Goal: Task Accomplishment & Management: Complete application form

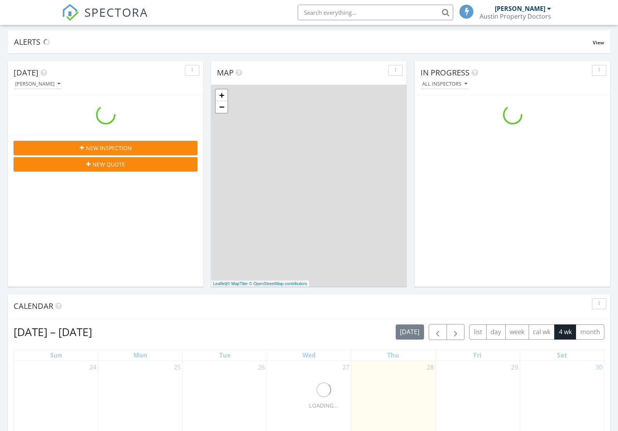
scroll to position [49, 0]
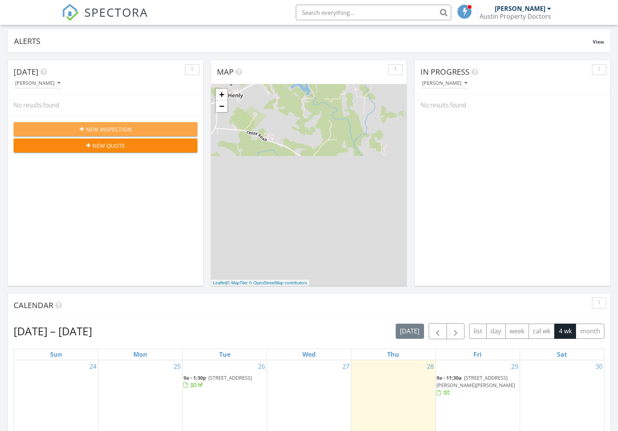
click at [108, 128] on span "New Inspection" at bounding box center [109, 129] width 46 height 8
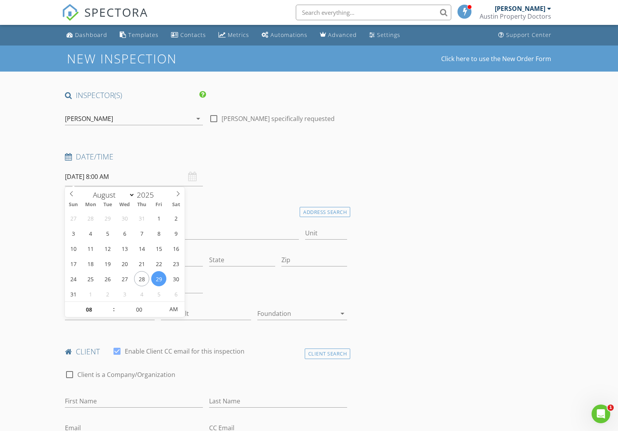
click at [119, 176] on input "08/29/2025 8:00 AM" at bounding box center [134, 176] width 138 height 19
type input "09"
type input "08/29/2025 9:00 AM"
click at [110, 304] on span at bounding box center [109, 306] width 5 height 8
type input "10"
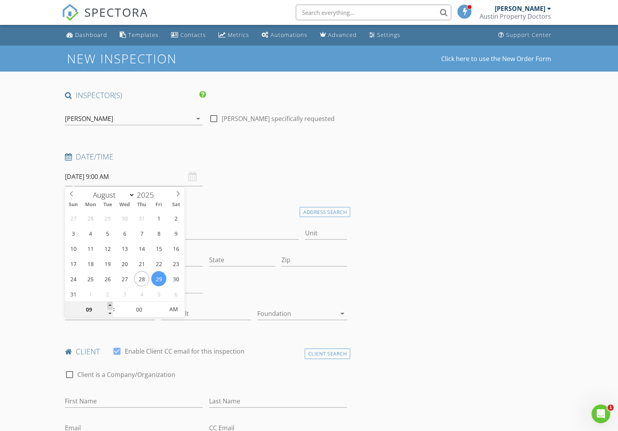
type input "08/29/2025 10:00 AM"
click at [110, 304] on span at bounding box center [109, 306] width 5 height 8
type input "11"
type input "08/29/2025 11:00 AM"
click at [110, 304] on span at bounding box center [109, 306] width 5 height 8
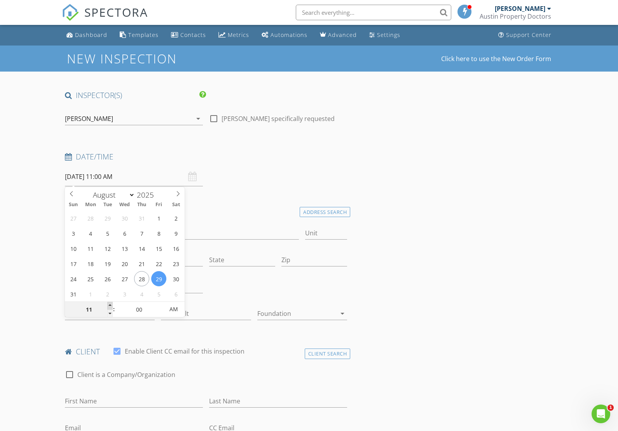
type input "12"
type input "08/29/2025 12:00 PM"
click at [110, 304] on span at bounding box center [109, 306] width 5 height 8
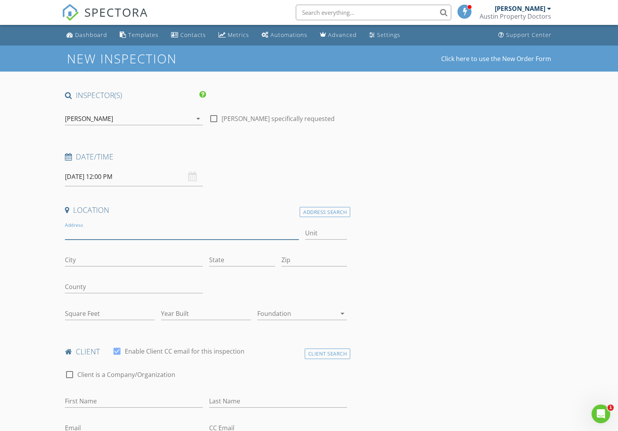
drag, startPoint x: 76, startPoint y: 232, endPoint x: 70, endPoint y: 235, distance: 6.4
click at [75, 232] on input "Address" at bounding box center [182, 233] width 234 height 13
type input "136 River View Rd."
drag, startPoint x: 67, startPoint y: 260, endPoint x: 62, endPoint y: 260, distance: 5.1
click at [64, 260] on div "City" at bounding box center [134, 260] width 144 height 27
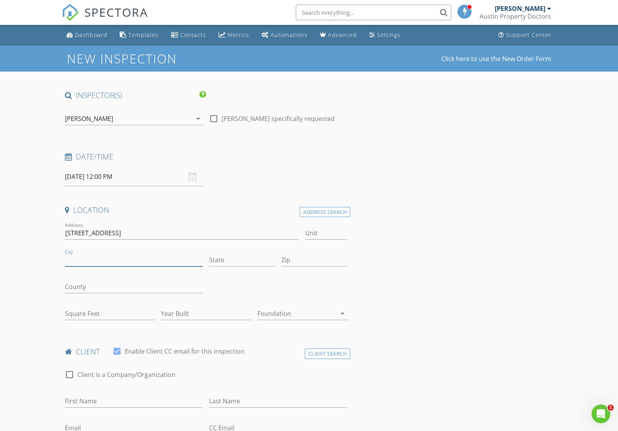
drag, startPoint x: 132, startPoint y: 258, endPoint x: 137, endPoint y: 256, distance: 5.8
click at [133, 257] on input "City" at bounding box center [134, 259] width 138 height 13
type input "Liberty Hill"
click at [286, 262] on input "Zip" at bounding box center [314, 259] width 66 height 13
type input "78642"
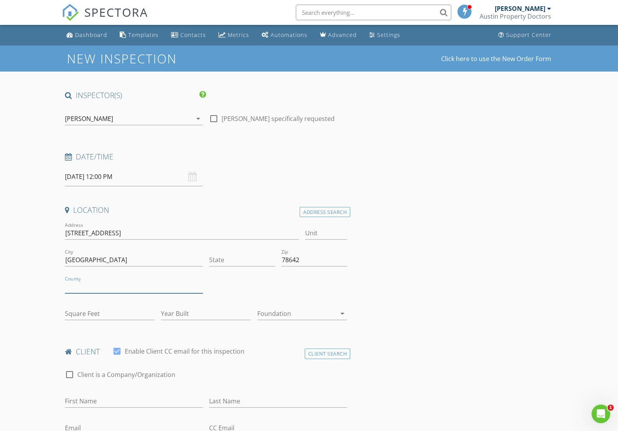
click at [117, 290] on input "County" at bounding box center [134, 286] width 138 height 13
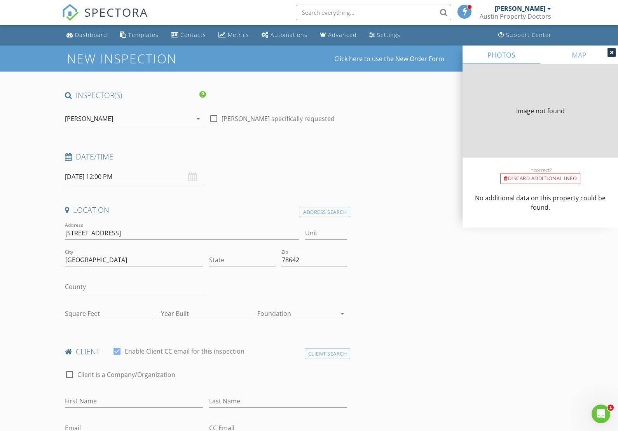
click at [342, 313] on icon "arrow_drop_down" at bounding box center [342, 313] width 9 height 9
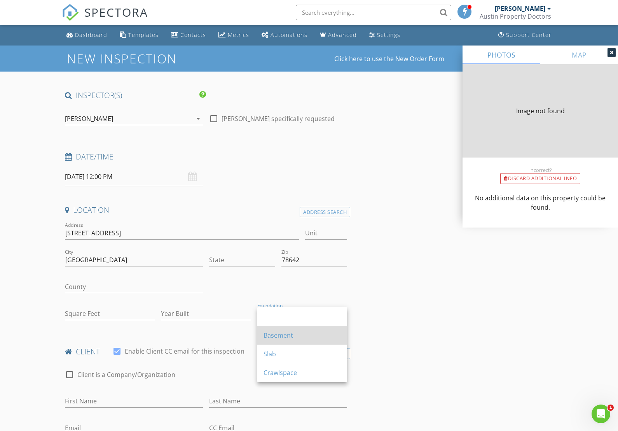
type input "[GEOGRAPHIC_DATA]"
type input "2822"
type input "2005"
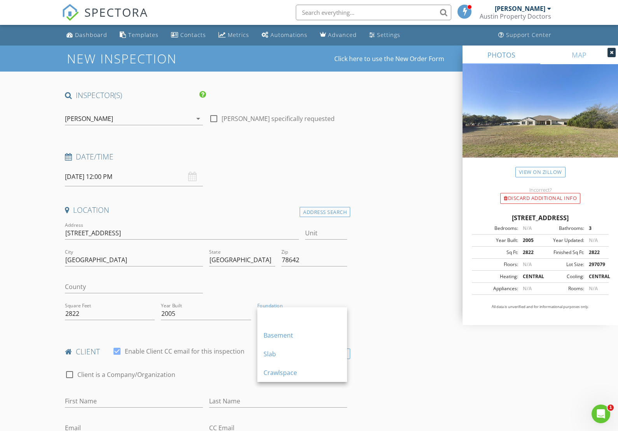
drag, startPoint x: 269, startPoint y: 355, endPoint x: 299, endPoint y: 350, distance: 31.1
click at [270, 354] on div "Slab" at bounding box center [302, 353] width 77 height 9
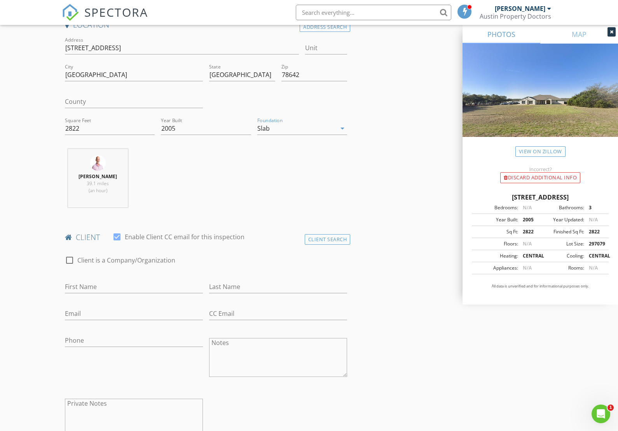
scroll to position [187, 0]
drag, startPoint x: 69, startPoint y: 284, endPoint x: 44, endPoint y: 289, distance: 25.0
click at [65, 285] on input "First Name" at bounding box center [134, 284] width 138 height 13
type input "Omar"
click at [220, 283] on input "Last Name" at bounding box center [278, 284] width 138 height 13
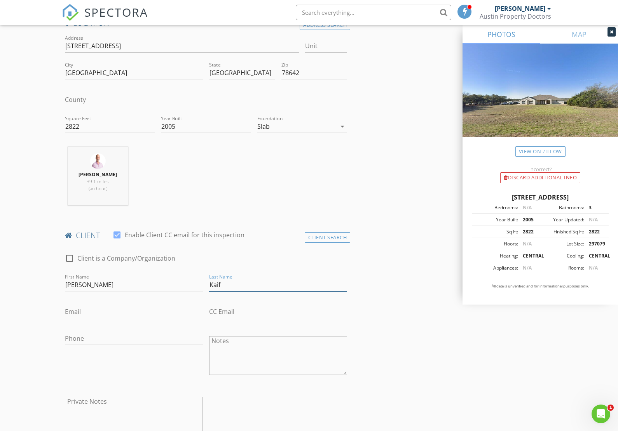
type input "Kaif"
drag, startPoint x: 75, startPoint y: 313, endPoint x: 66, endPoint y: 314, distance: 9.0
click at [74, 313] on input "Email" at bounding box center [134, 311] width 138 height 13
click at [66, 309] on input "Email" at bounding box center [134, 311] width 138 height 13
paste input "okaif90@gmail.com"
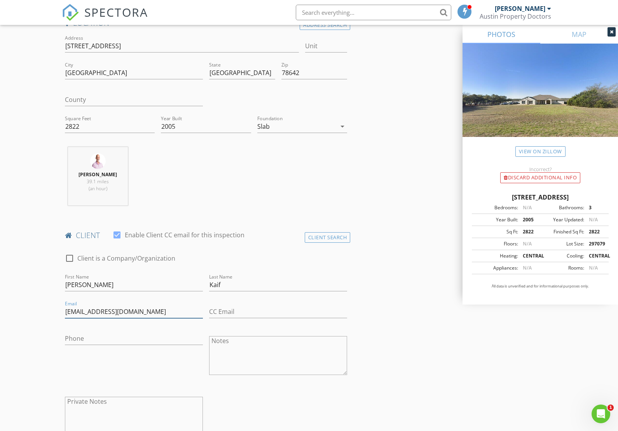
type input "okaif90@gmail.com"
click at [76, 341] on input "Phone" at bounding box center [134, 338] width 138 height 13
paste input "480-234-9755"
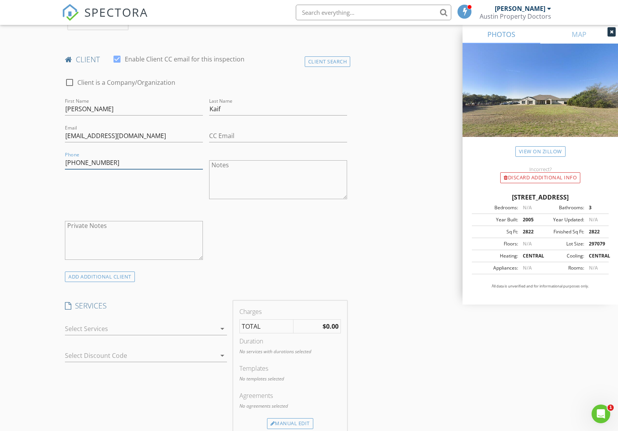
scroll to position [365, 0]
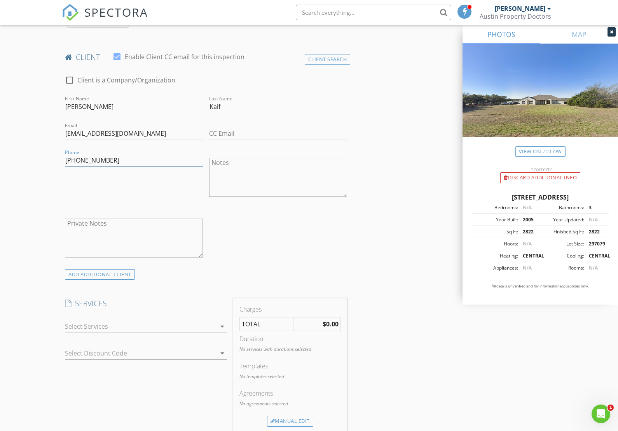
type input "480-234-9755"
click at [101, 326] on div at bounding box center [140, 326] width 151 height 12
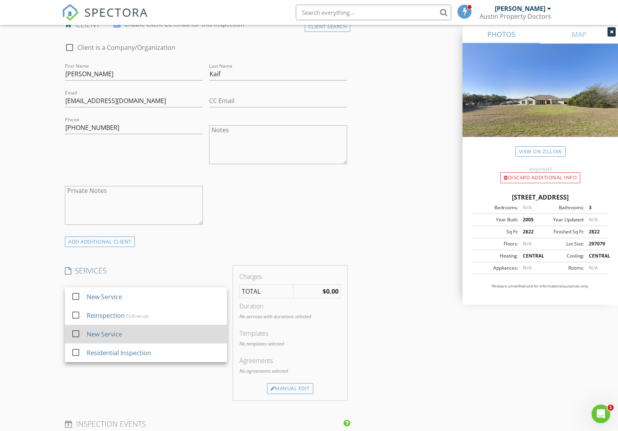
scroll to position [400, 0]
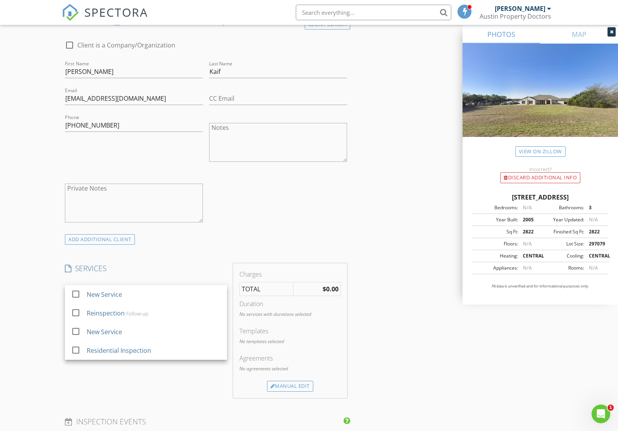
click at [47, 316] on div "New Inspection Click here to use the New Order Form INSPECTOR(S) check_box Vinc…" at bounding box center [309, 314] width 618 height 1338
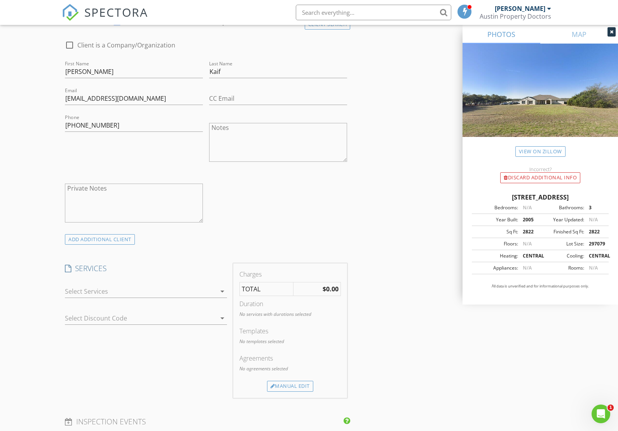
click at [77, 292] on div at bounding box center [140, 291] width 151 height 12
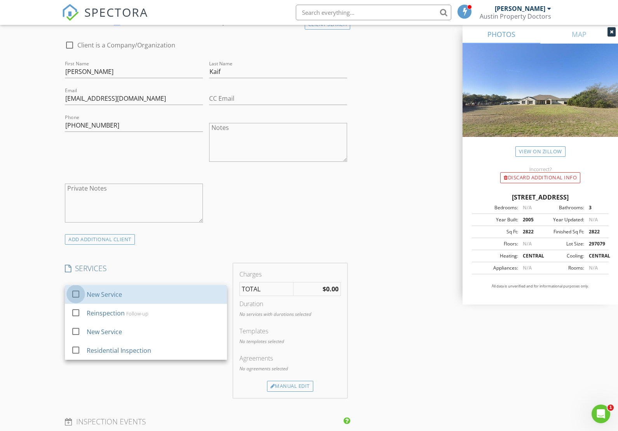
drag, startPoint x: 74, startPoint y: 293, endPoint x: 60, endPoint y: 299, distance: 15.0
click at [72, 294] on div at bounding box center [75, 293] width 13 height 13
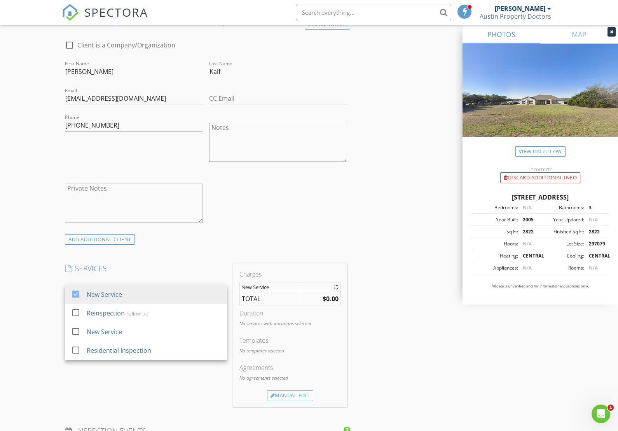
click at [51, 316] on div "New Inspection Click here to use the New Order Form INSPECTOR(S) check_box Vinc…" at bounding box center [309, 318] width 618 height 1347
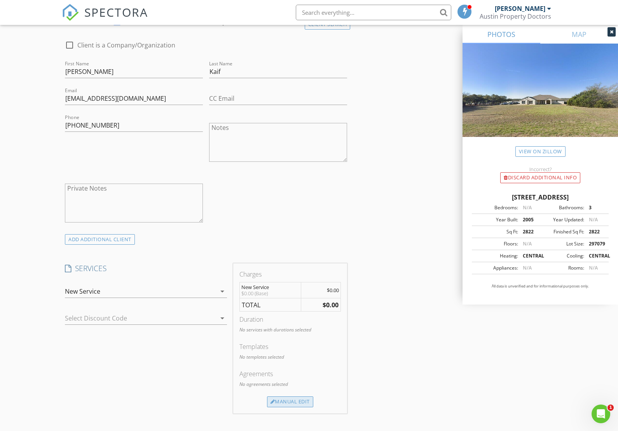
drag, startPoint x: 295, startPoint y: 401, endPoint x: 285, endPoint y: 397, distance: 10.5
click at [295, 401] on div "Manual Edit" at bounding box center [290, 401] width 46 height 11
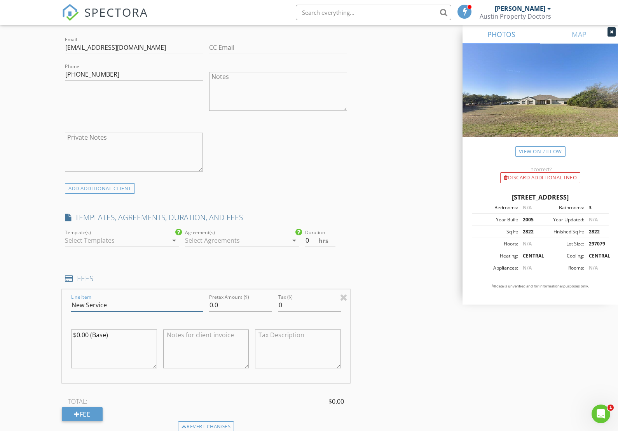
scroll to position [453, 0]
drag, startPoint x: 111, startPoint y: 305, endPoint x: 59, endPoint y: 304, distance: 52.5
click at [59, 304] on div "New Inspection Click here to use the New Order Form INSPECTOR(S) check_box Vinc…" at bounding box center [309, 304] width 618 height 1423
type input "Septic Inspection"
drag, startPoint x: 218, startPoint y: 303, endPoint x: 237, endPoint y: 311, distance: 20.0
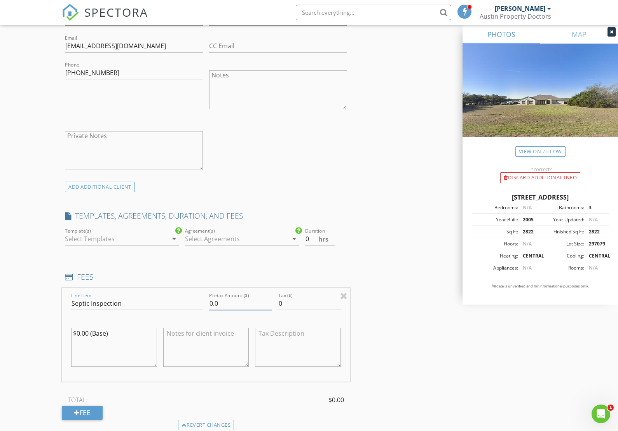
click at [220, 304] on input "0.0" at bounding box center [240, 303] width 63 height 13
type input "0"
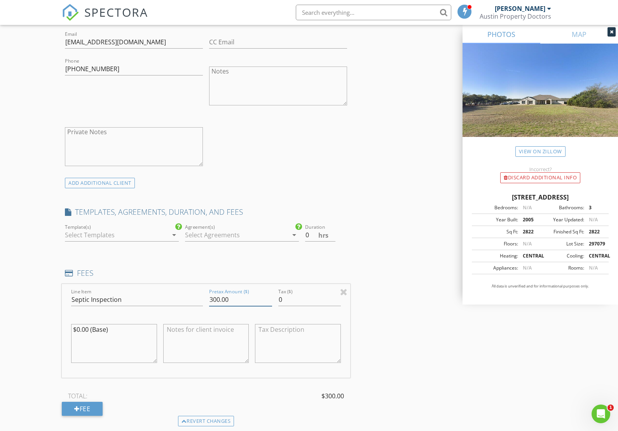
type input "300.00"
click at [120, 343] on textarea "$0.00 (Base)" at bounding box center [114, 343] width 86 height 39
drag, startPoint x: 86, startPoint y: 330, endPoint x: 47, endPoint y: 331, distance: 38.9
click at [55, 330] on div "New Inspection Click here to use the New Order Form INSPECTOR(S) check_box Vinc…" at bounding box center [309, 300] width 618 height 1423
drag, startPoint x: 76, startPoint y: 330, endPoint x: 89, endPoint y: 332, distance: 13.0
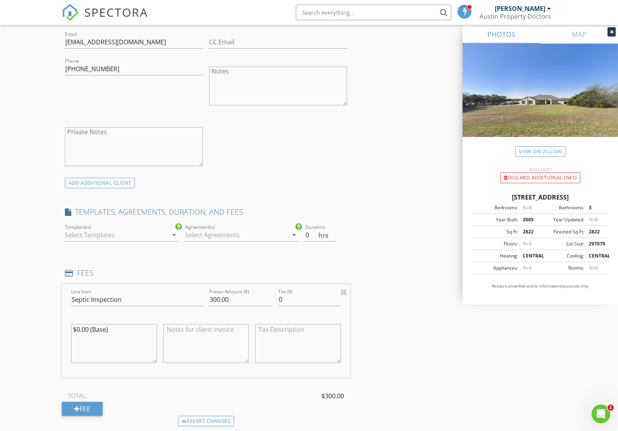
click at [90, 331] on textarea "$0.00 (Base)" at bounding box center [114, 343] width 86 height 39
type textarea "$300.00(Base)"
drag, startPoint x: 172, startPoint y: 330, endPoint x: 148, endPoint y: 346, distance: 28.9
click at [172, 330] on textarea at bounding box center [206, 342] width 86 height 39
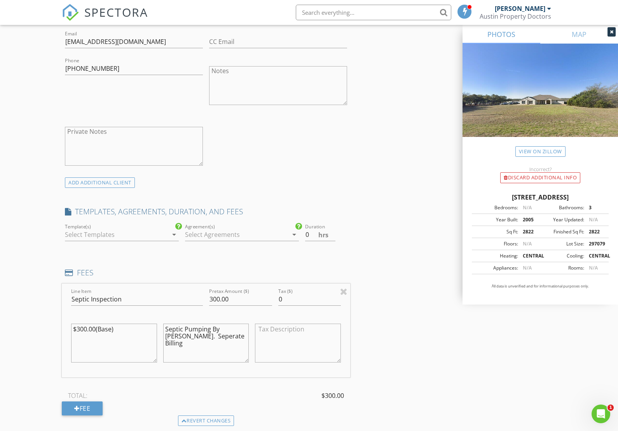
drag, startPoint x: 203, startPoint y: 338, endPoint x: 199, endPoint y: 339, distance: 4.0
click at [199, 339] on textarea "Septic Pumping By Waste Chase. Seperate Billing" at bounding box center [206, 342] width 86 height 39
type textarea "Septic Pumping By Waste Chase. Separate Billing"
click at [440, 309] on div "INSPECTOR(S) check_box Vincent Bellonzi PRIMARY Vincent Bellonzi arrow_drop_dow…" at bounding box center [309, 312] width 494 height 1359
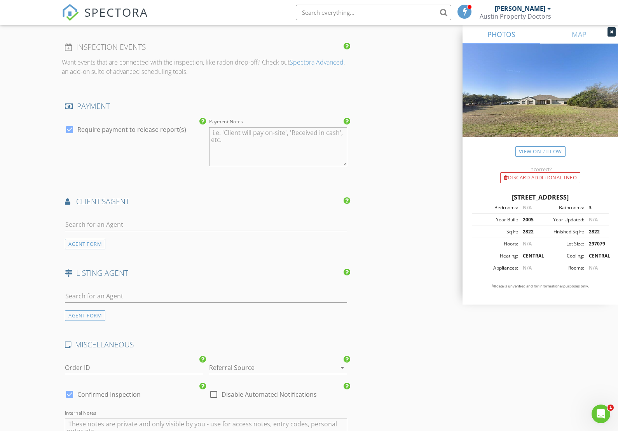
scroll to position [860, 0]
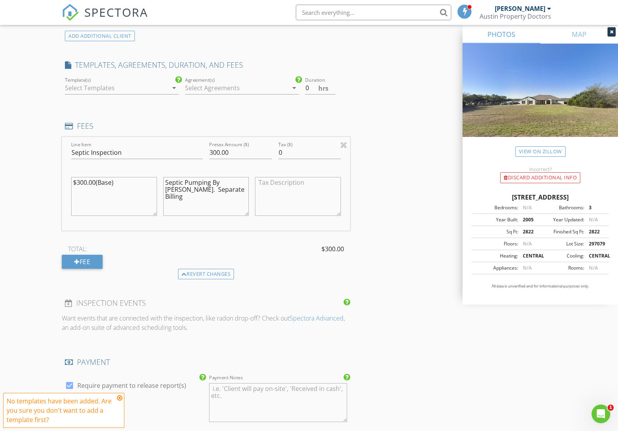
scroll to position [597, 0]
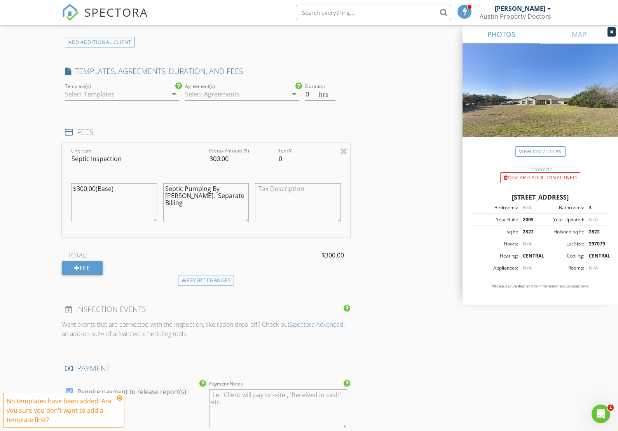
click at [174, 94] on icon "arrow_drop_down" at bounding box center [173, 93] width 9 height 9
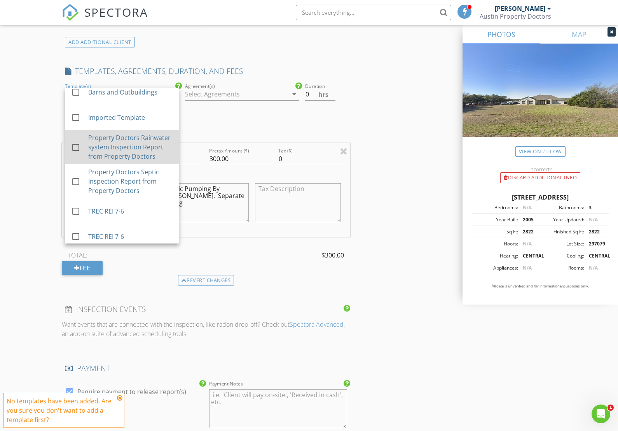
scroll to position [209, 0]
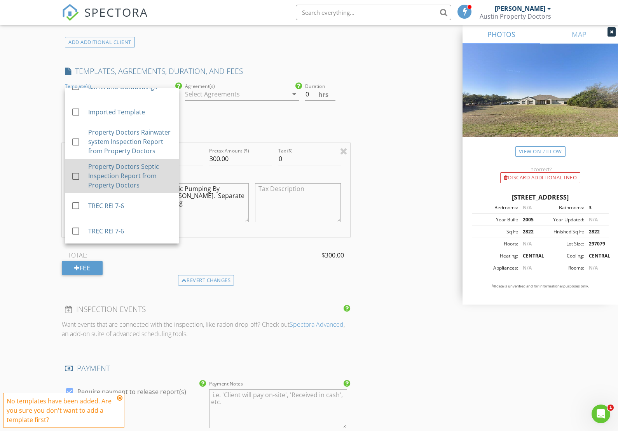
click at [76, 176] on div at bounding box center [75, 175] width 13 height 13
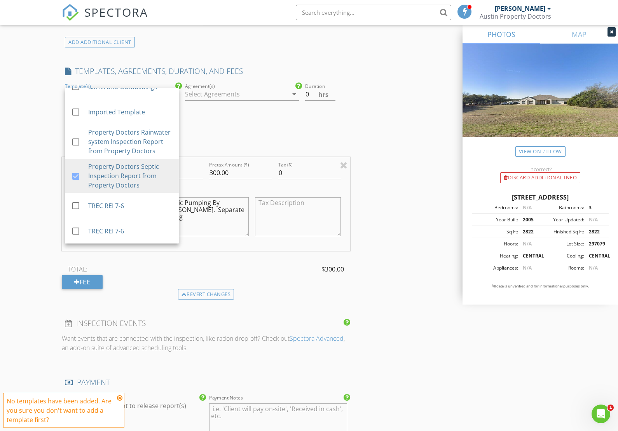
click at [405, 216] on div "INSPECTOR(S) check_box Vincent Bellonzi PRIMARY Vincent Bellonzi arrow_drop_dow…" at bounding box center [309, 179] width 494 height 1373
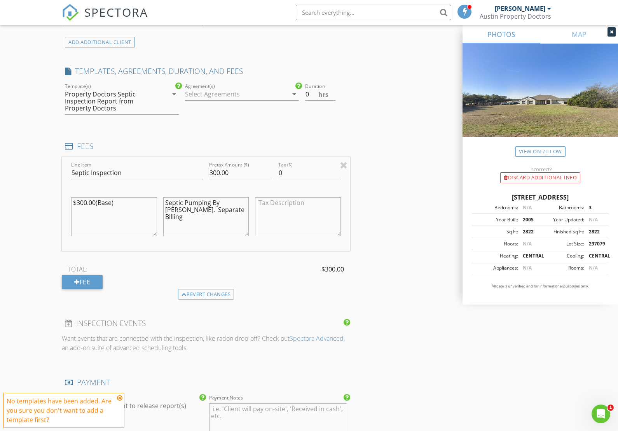
click at [294, 94] on icon "arrow_drop_down" at bounding box center [294, 93] width 9 height 9
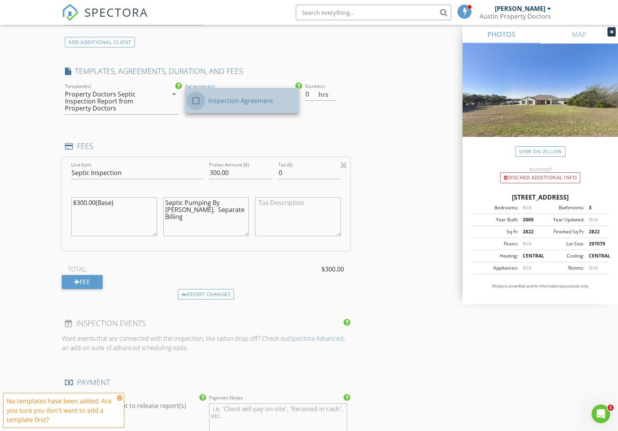
drag, startPoint x: 195, startPoint y: 101, endPoint x: 204, endPoint y: 107, distance: 10.9
click at [195, 101] on div at bounding box center [195, 100] width 13 height 13
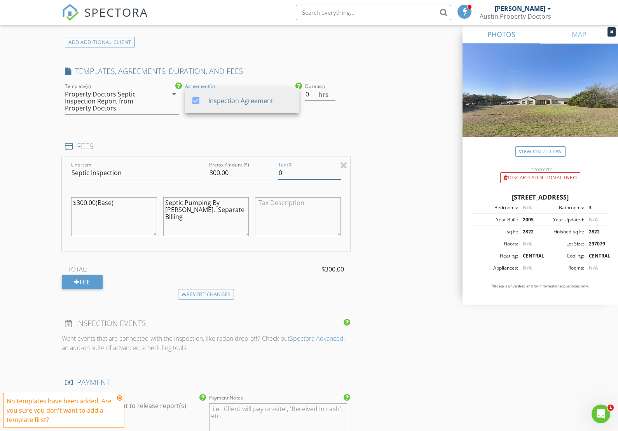
click at [408, 172] on div "INSPECTOR(S) check_box Vincent Bellonzi PRIMARY Vincent Bellonzi arrow_drop_dow…" at bounding box center [309, 179] width 494 height 1373
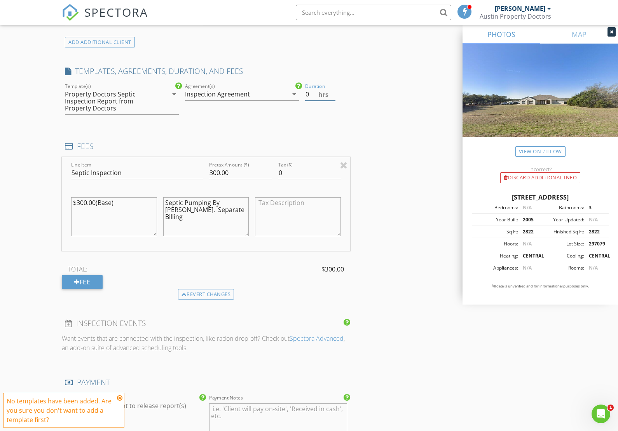
drag, startPoint x: 311, startPoint y: 94, endPoint x: 320, endPoint y: 103, distance: 12.6
click at [301, 94] on div "check_box_outline_blank TREC REI 7-6 from Property Doctors check_box_outline_bl…" at bounding box center [206, 102] width 288 height 41
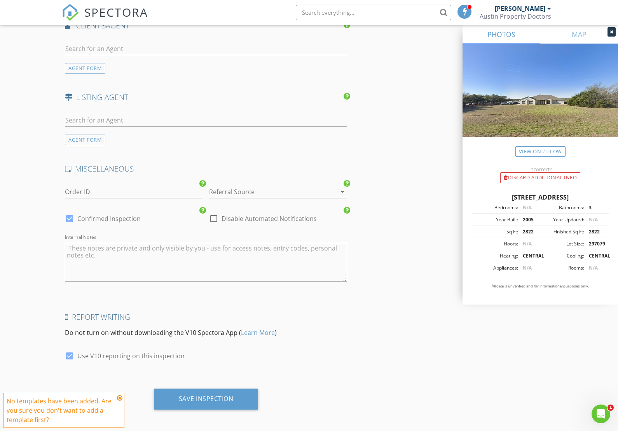
scroll to position [1052, 0]
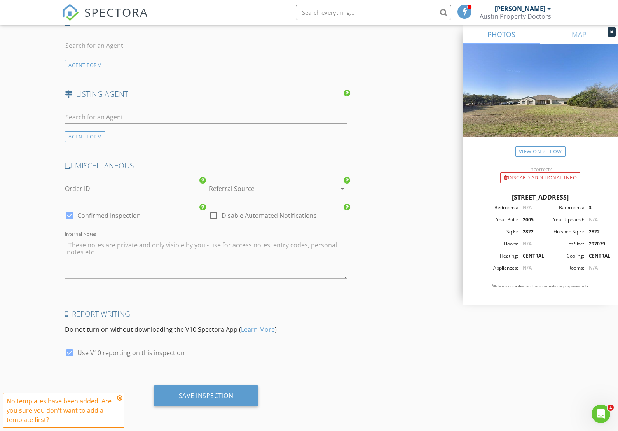
type input "2"
click at [120, 398] on icon at bounding box center [119, 398] width 5 height 6
drag, startPoint x: 218, startPoint y: 392, endPoint x: 255, endPoint y: 386, distance: 37.1
click at [218, 392] on div "Save Inspection" at bounding box center [206, 395] width 55 height 8
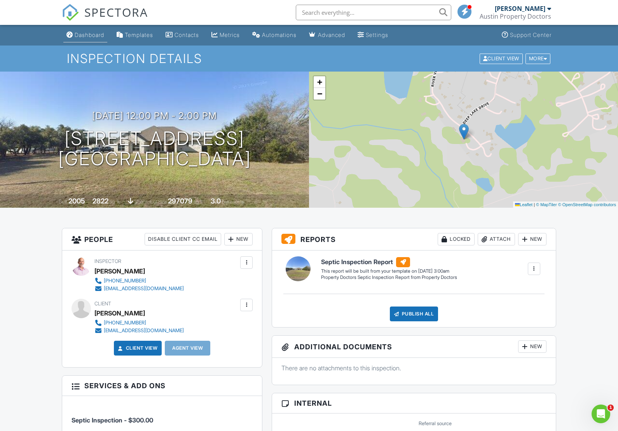
click at [89, 33] on div "Dashboard" at bounding box center [90, 34] width 30 height 7
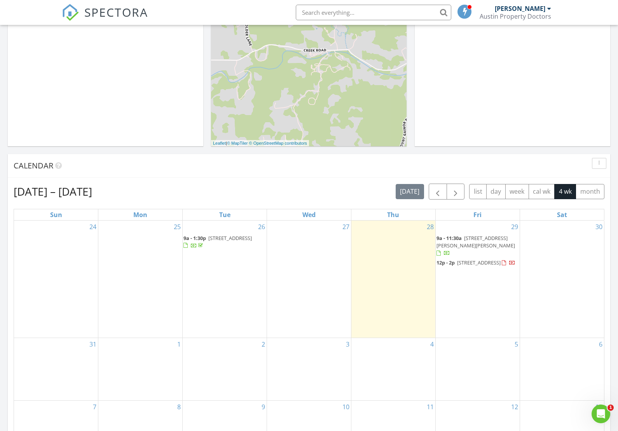
scroll to position [189, 0]
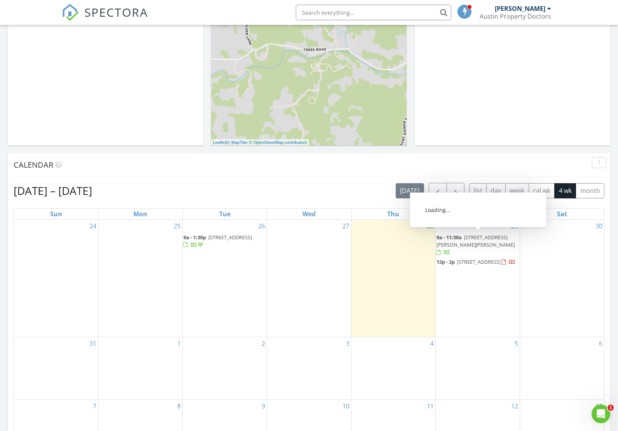
click at [471, 237] on span "1608 Morgan Ln, Austin 78704" at bounding box center [476, 241] width 79 height 14
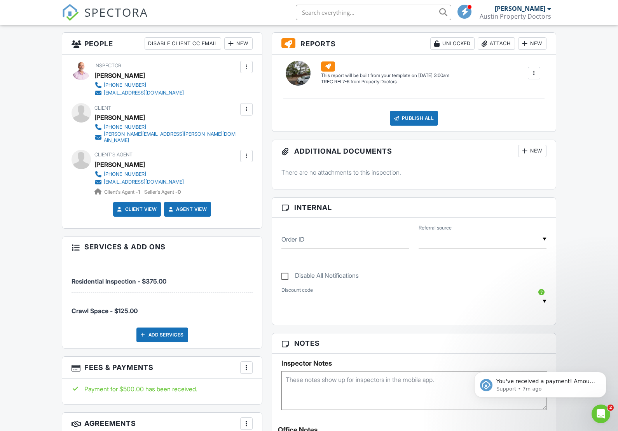
drag, startPoint x: 237, startPoint y: 70, endPoint x: 233, endPoint y: 71, distance: 4.0
click at [237, 70] on div "Inspector [PERSON_NAME] [PHONE_NUMBER] [EMAIL_ADDRESS][DOMAIN_NAME]" at bounding box center [162, 79] width 181 height 36
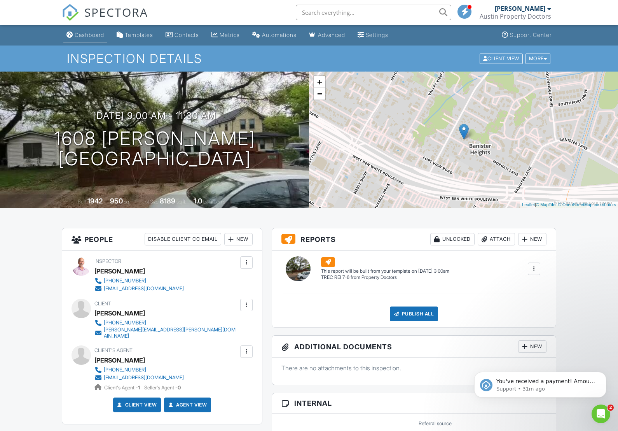
click at [90, 35] on div "Dashboard" at bounding box center [90, 34] width 30 height 7
